Goal: Find specific page/section: Find specific page/section

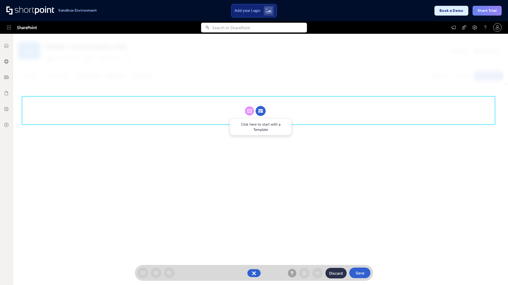
click at [260, 111] on circle at bounding box center [260, 111] width 10 height 10
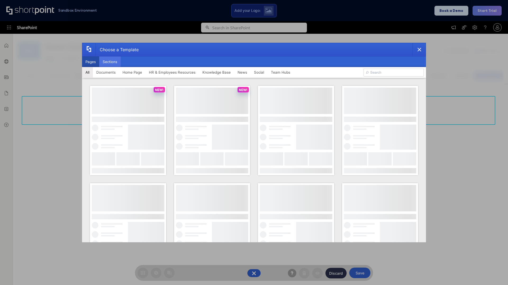
click at [110, 62] on button "Sections" at bounding box center [109, 62] width 21 height 11
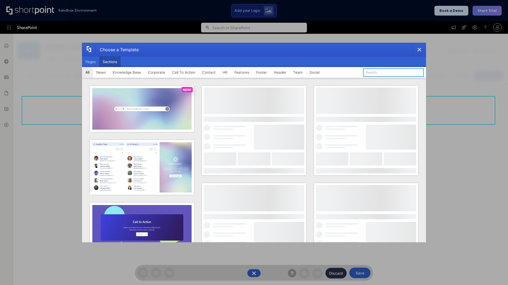
type input "Social News"
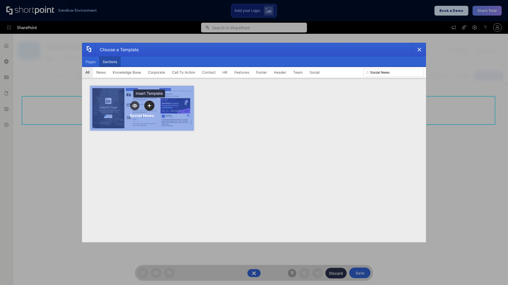
click at [149, 106] on icon "template selector" at bounding box center [149, 106] width 4 height 4
